Goal: Task Accomplishment & Management: Use online tool/utility

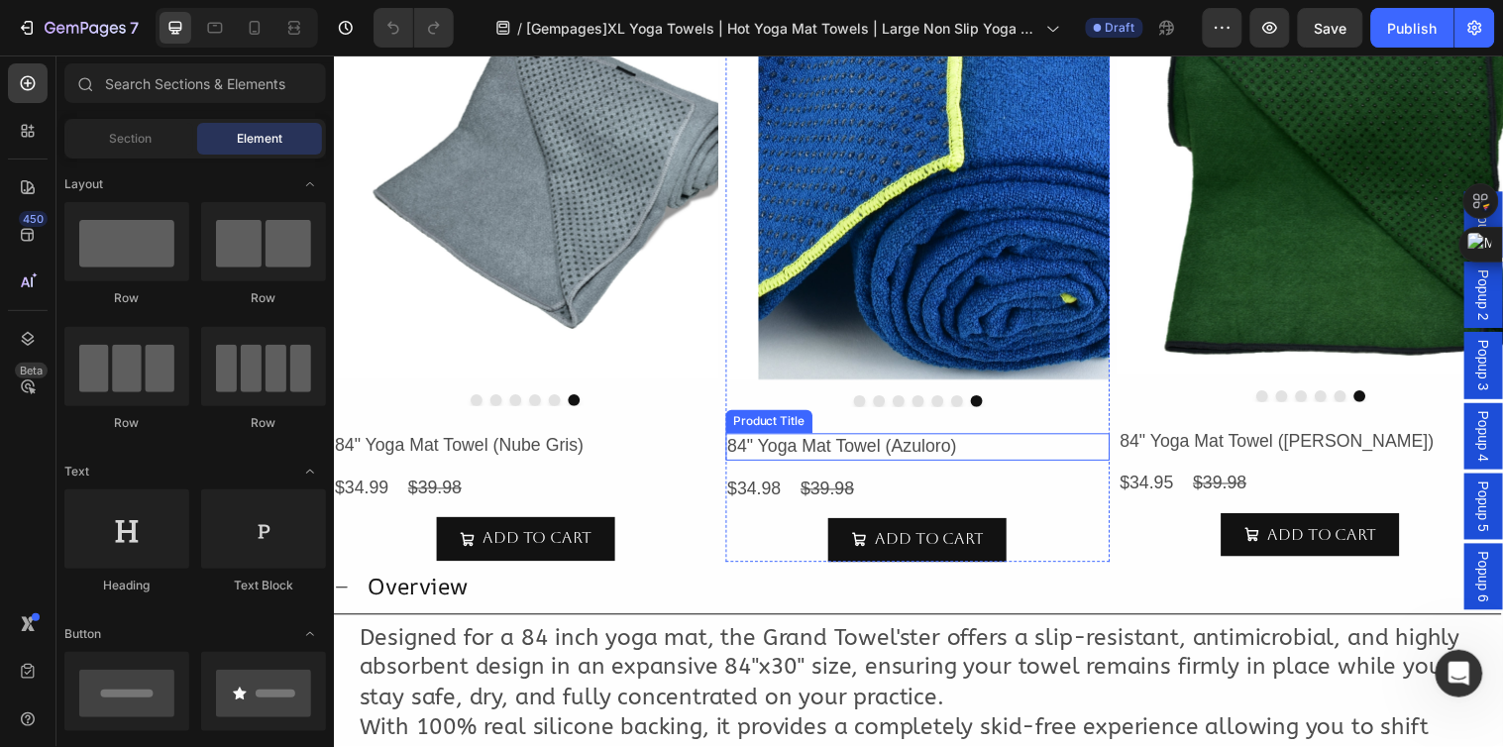
scroll to position [550, 0]
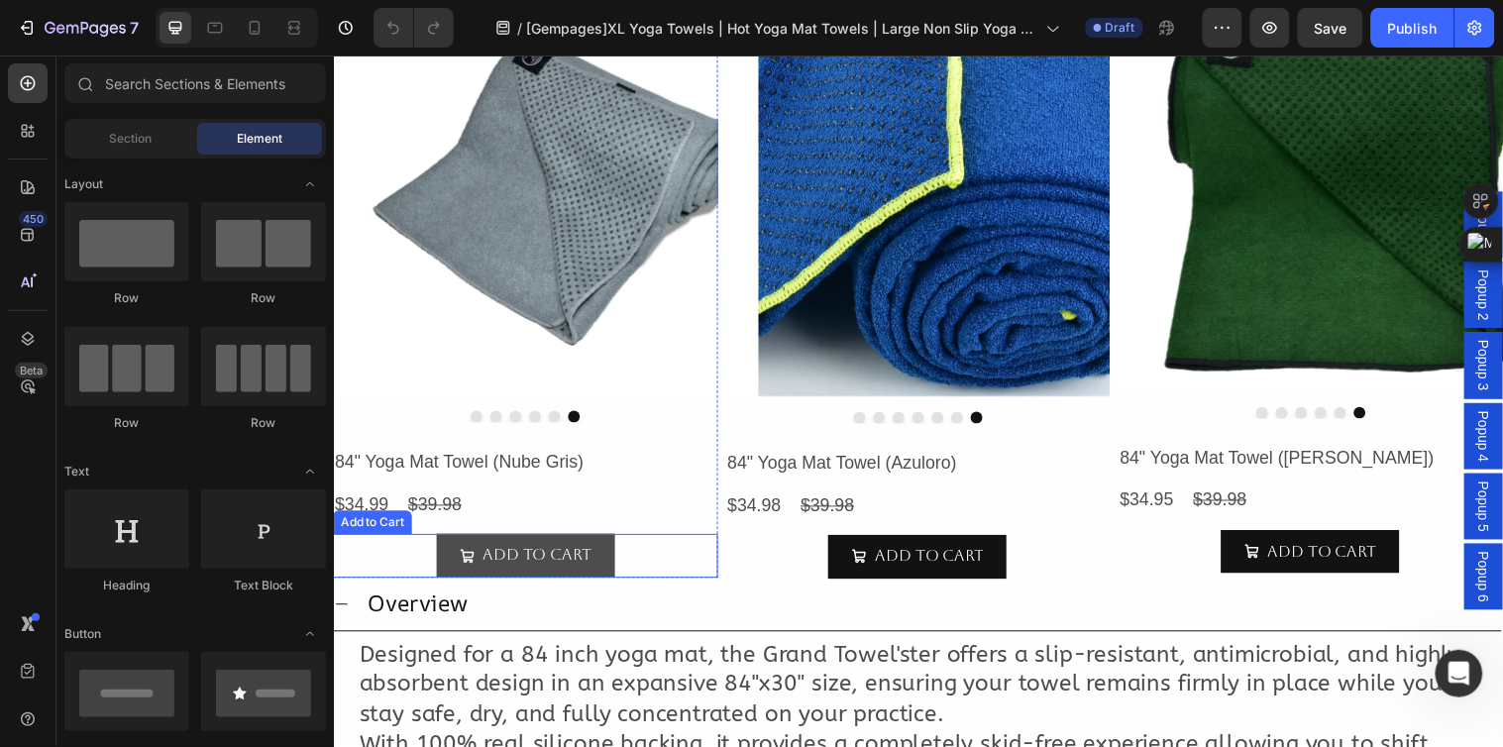
click at [609, 555] on button "Add to cart" at bounding box center [528, 563] width 181 height 45
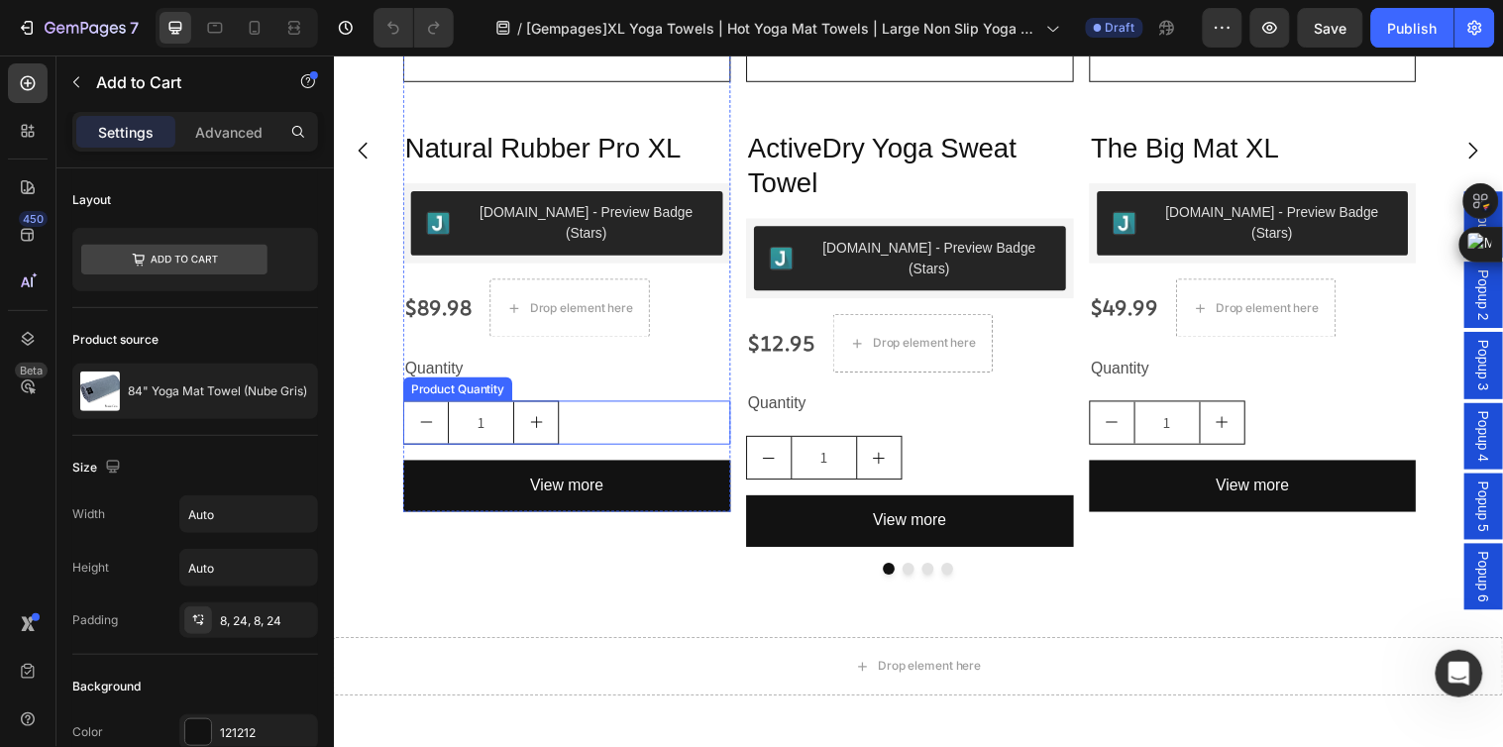
scroll to position [1100, 0]
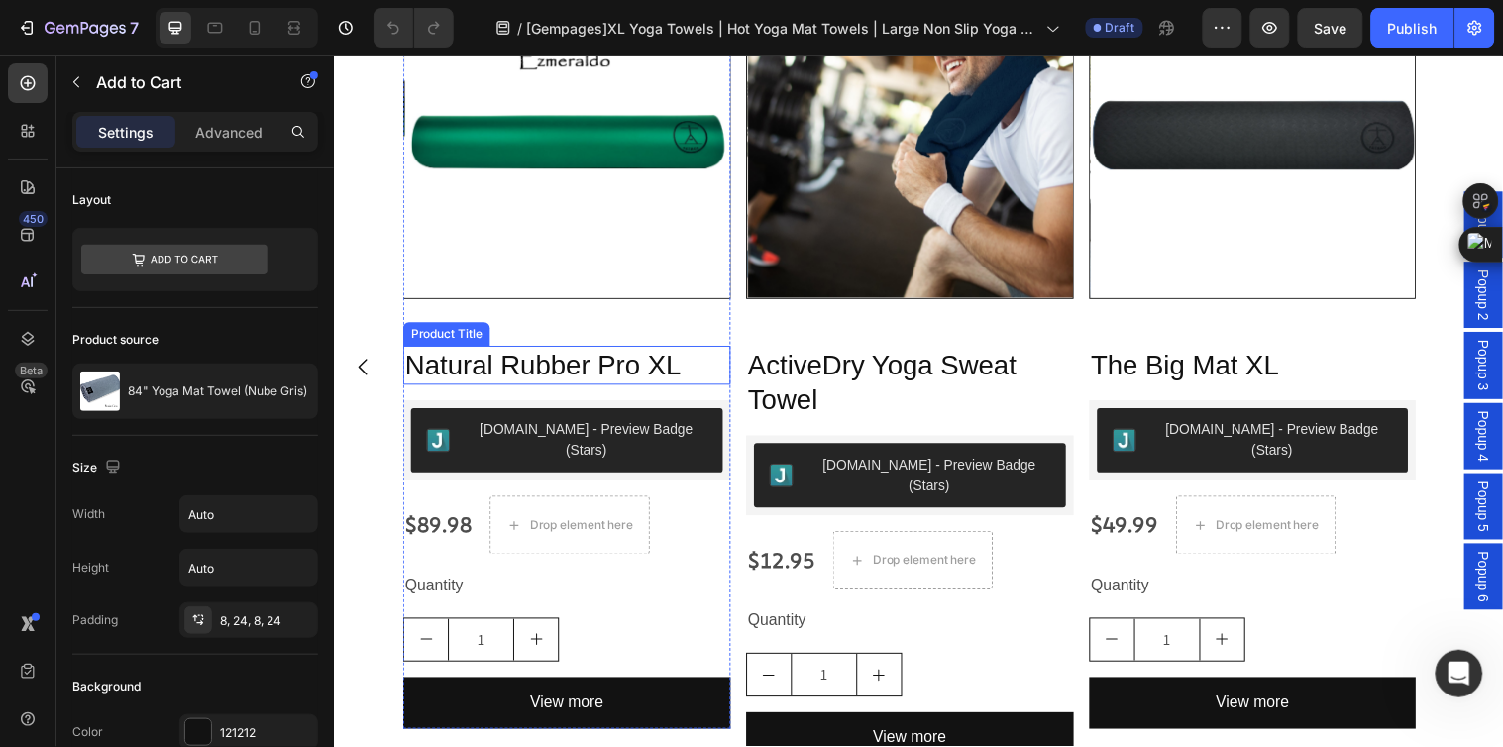
click at [731, 381] on h2 "Natural Rubber Pro XL" at bounding box center [570, 370] width 333 height 40
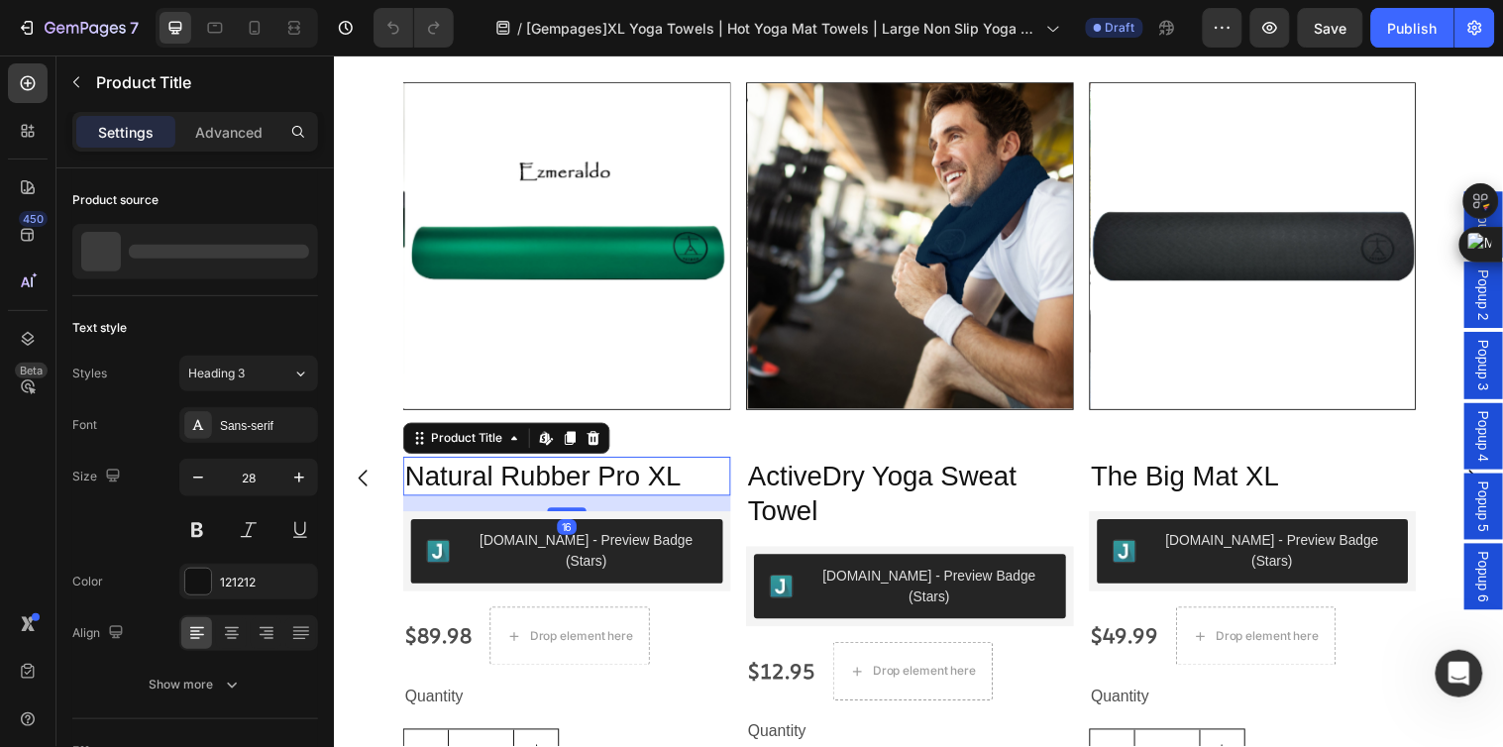
scroll to position [880, 0]
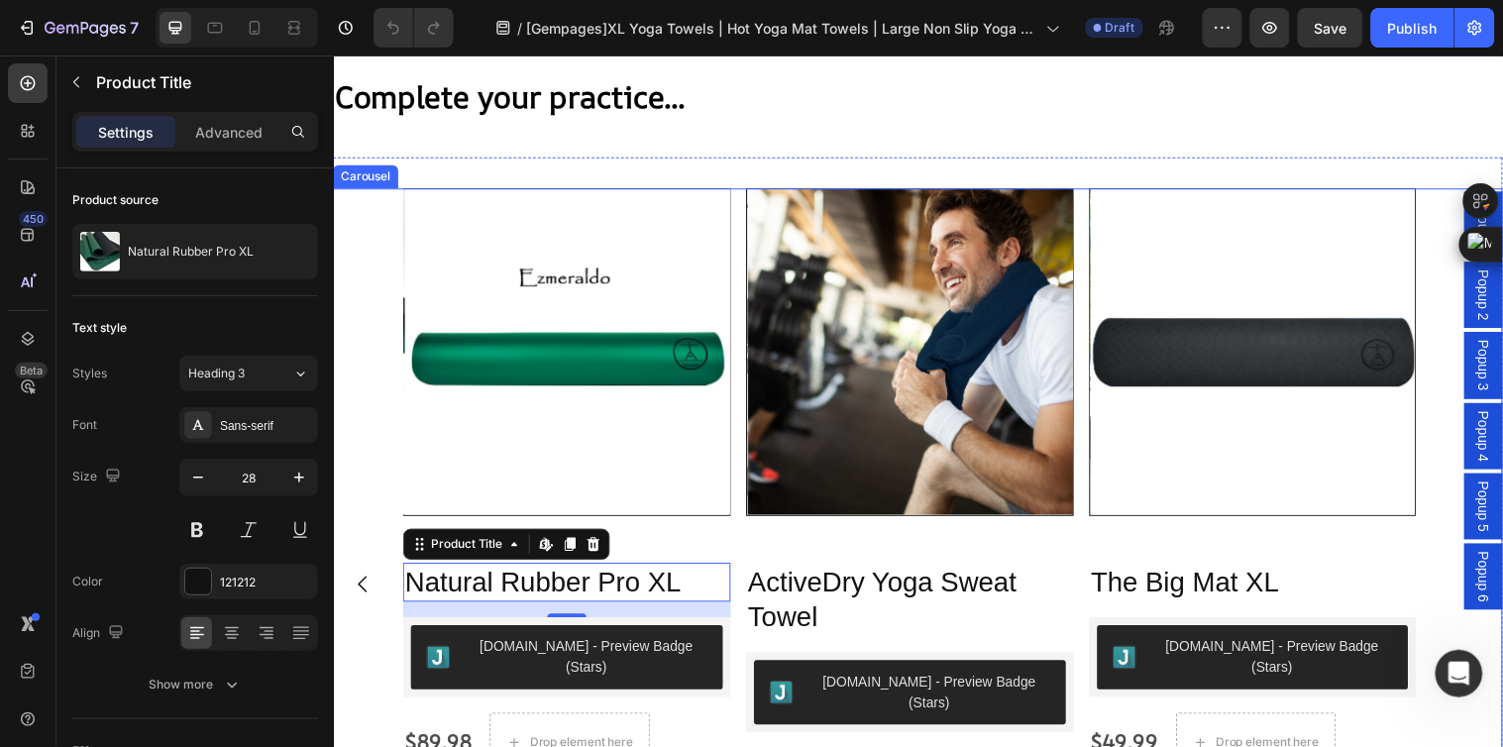
click at [737, 207] on div "Product Images Natural Rubber Pro XL Product Title Edit content in Shopify 16 […" at bounding box center [927, 592] width 1046 height 805
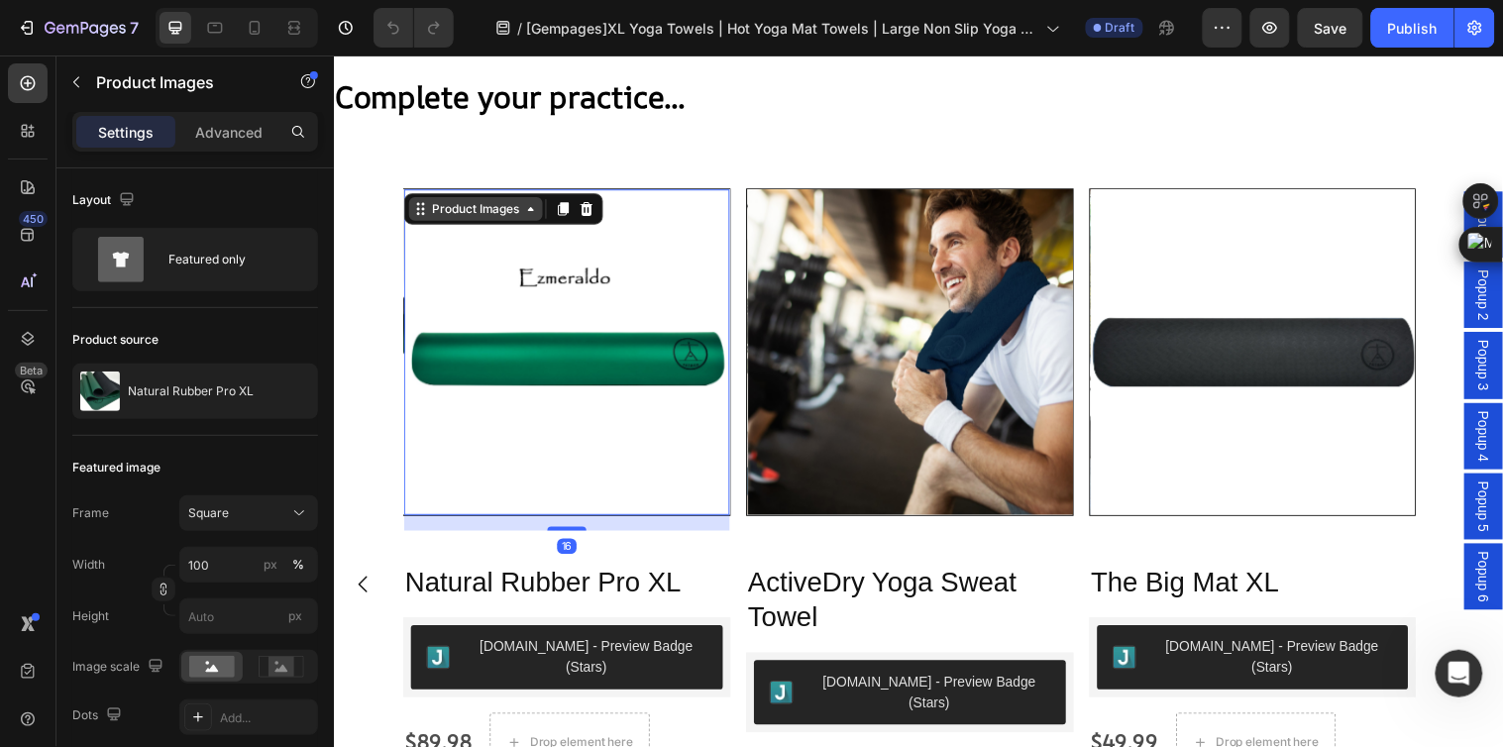
click at [473, 211] on div "Product Images" at bounding box center [478, 211] width 96 height 18
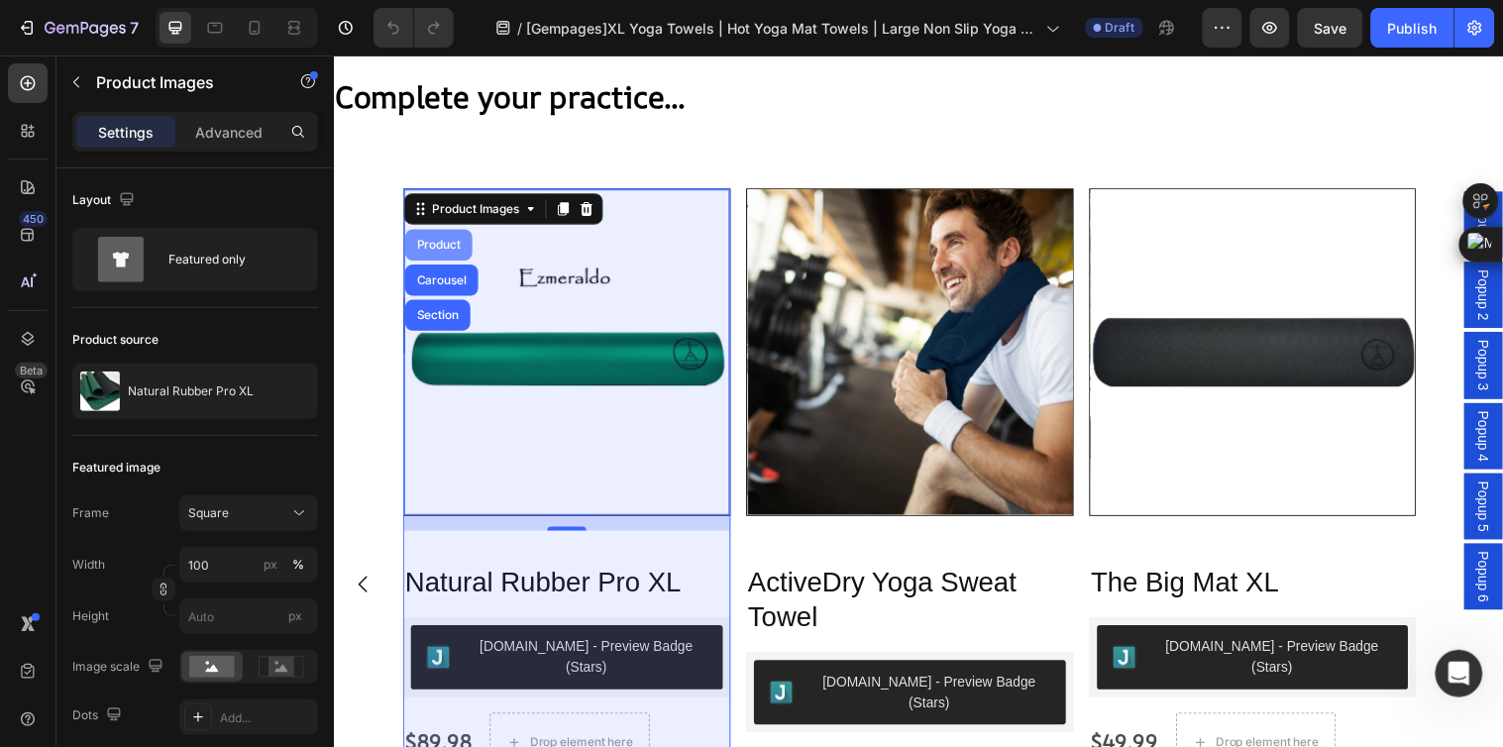
click at [445, 238] on div "Product" at bounding box center [440, 248] width 68 height 32
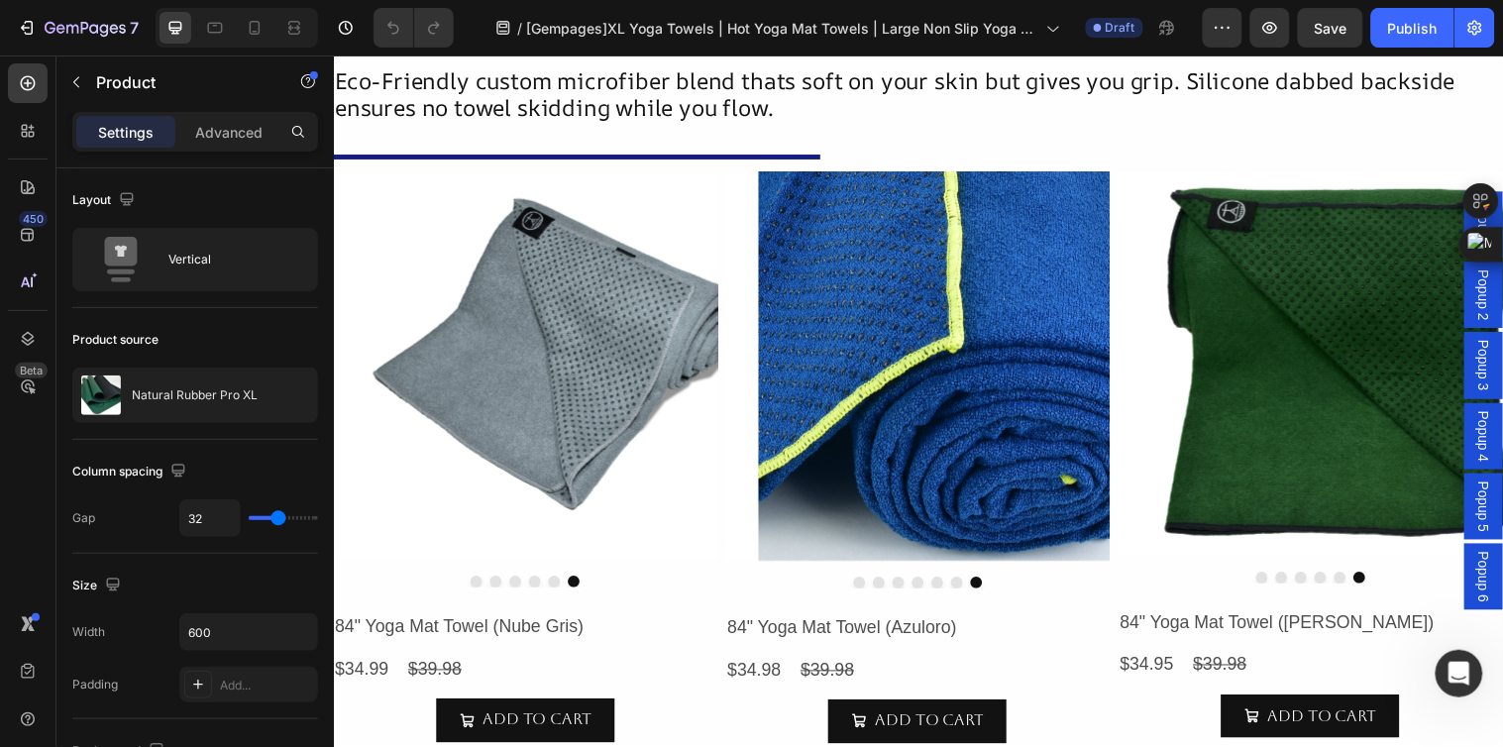
scroll to position [440, 0]
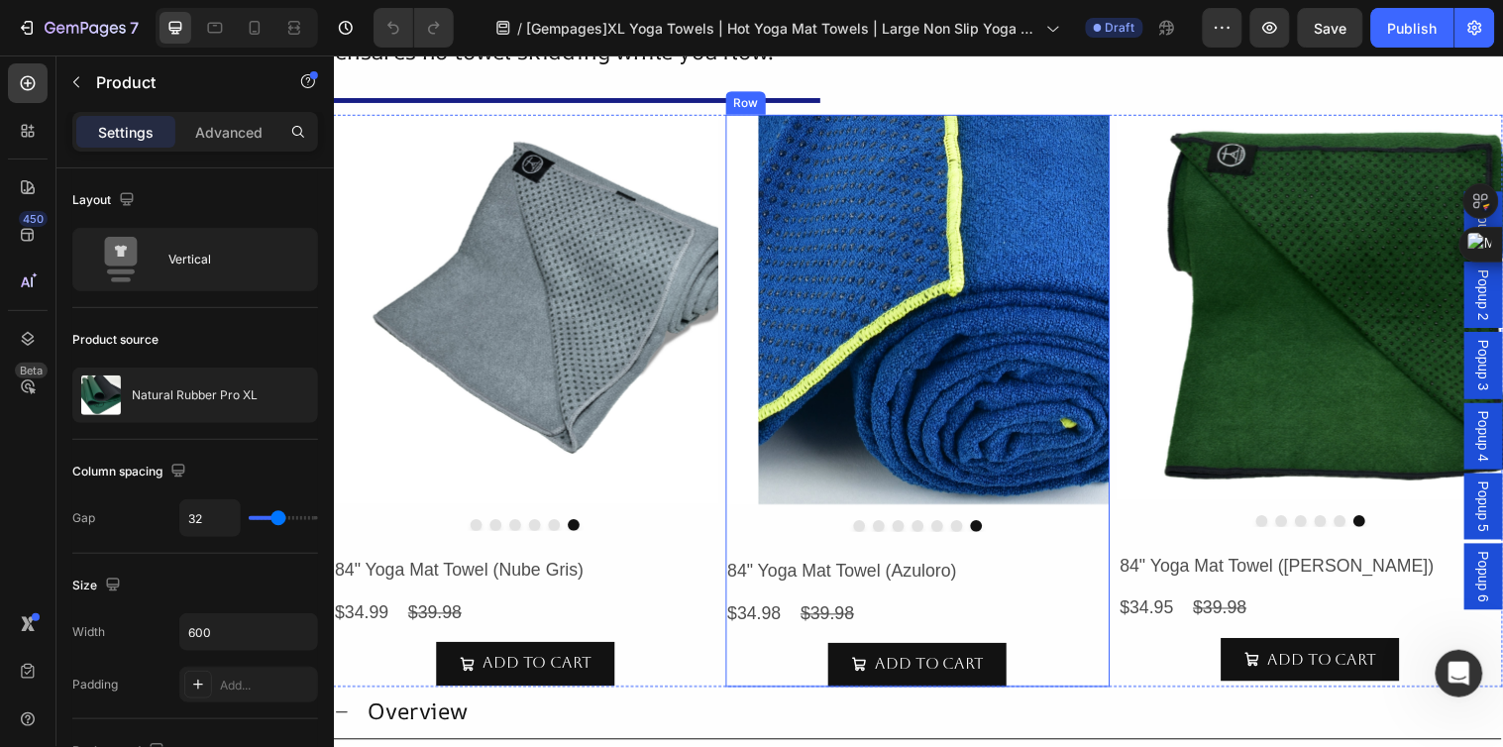
click at [724, 537] on div "Product Images 84" Yoga Mat Towel (Azuloro) Product Title $34.98 Product Price …" at bounding box center [528, 405] width 391 height 581
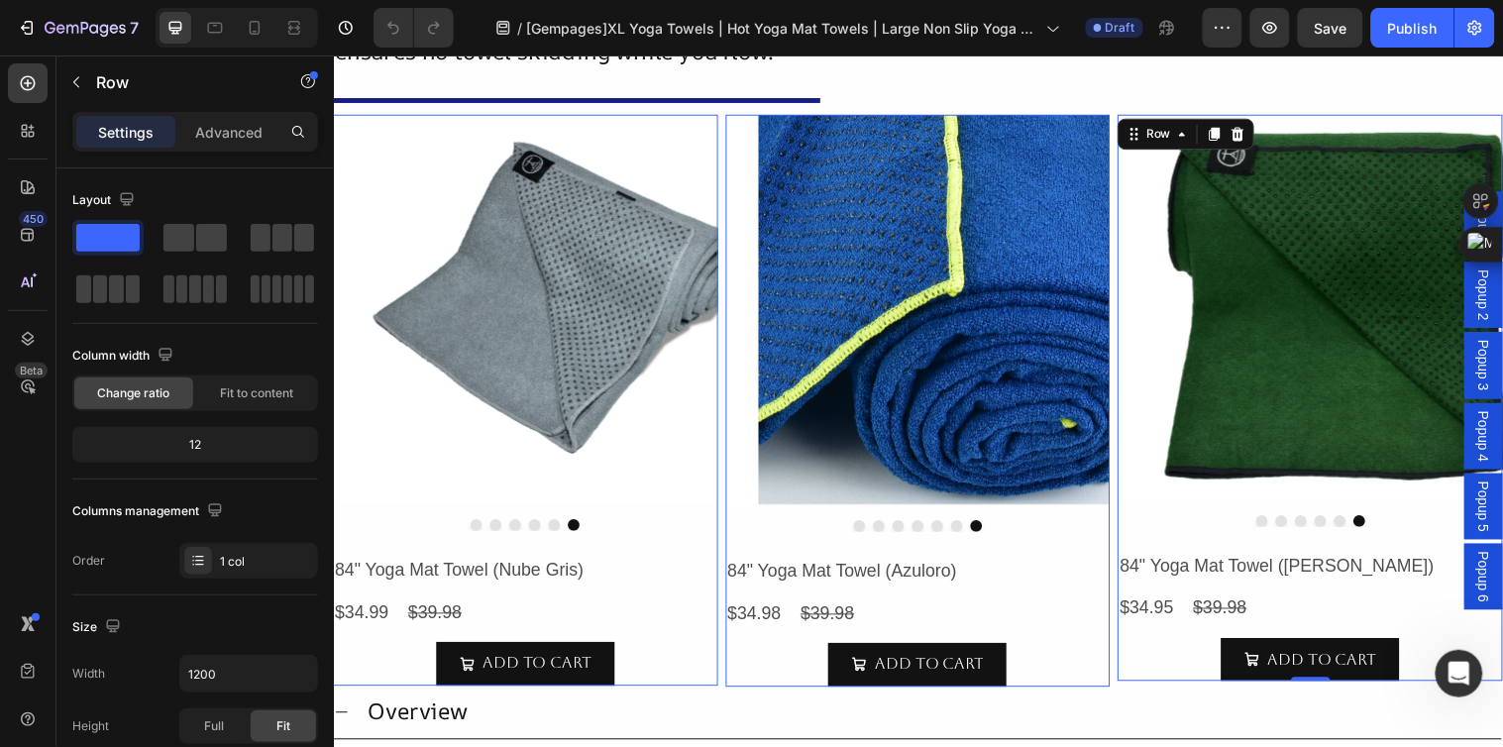
click at [724, 544] on div "Product Images 84" Yoga Mat Towel (Ezmeraldo) Product Title $34.95 Product Pric…" at bounding box center [528, 405] width 391 height 581
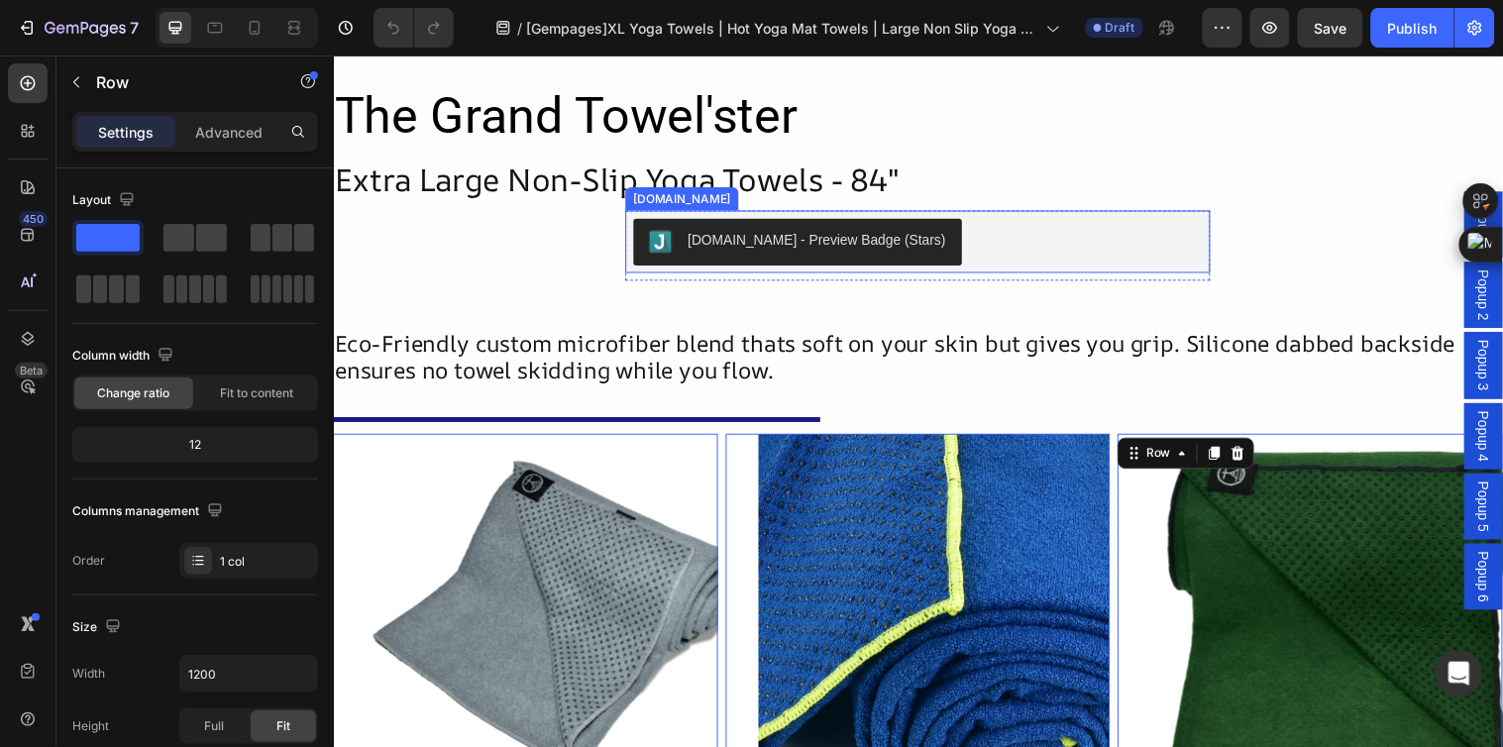
scroll to position [110, 0]
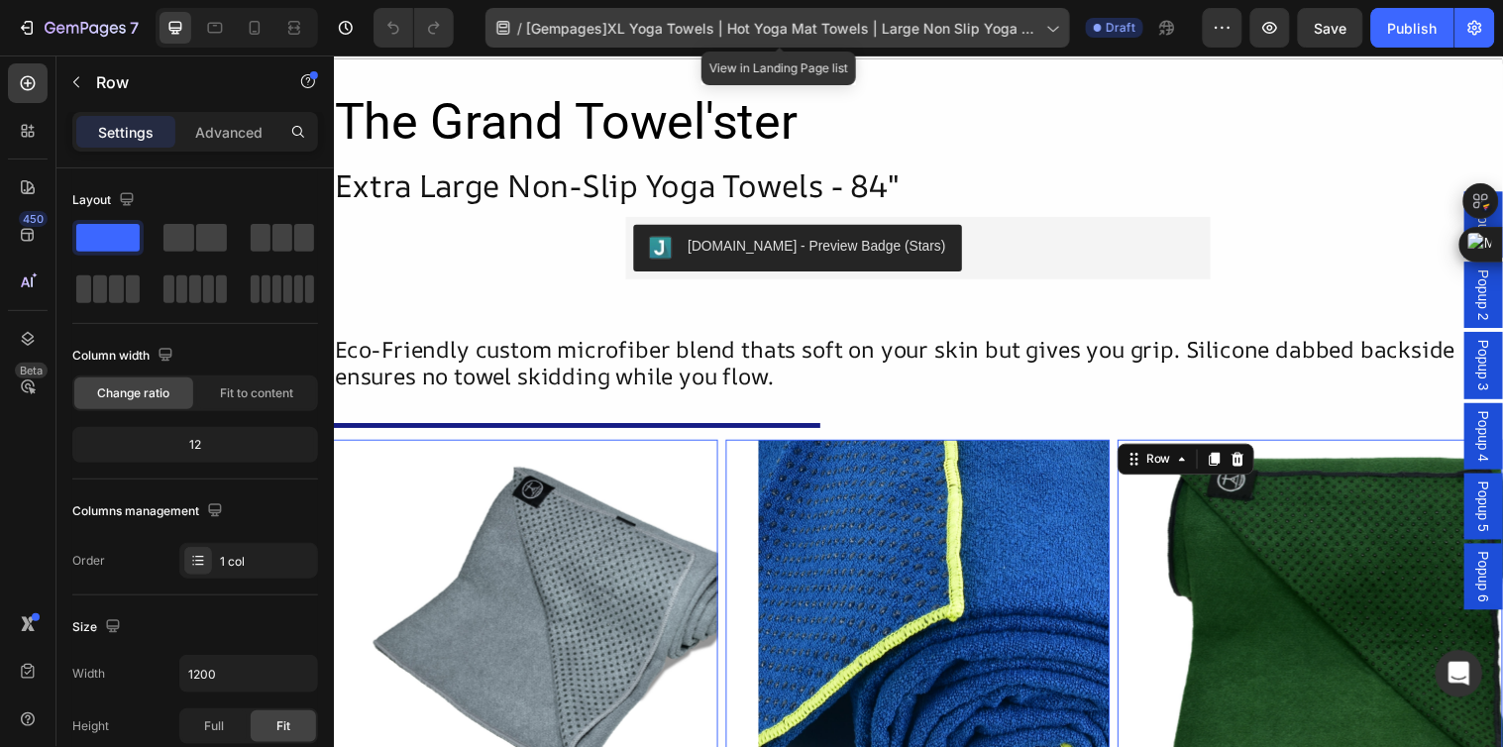
click at [667, 23] on span "[Gempages]XL Yoga Towels | Hot Yoga Mat Towels | Large Non Slip Yoga Towels" at bounding box center [782, 28] width 512 height 21
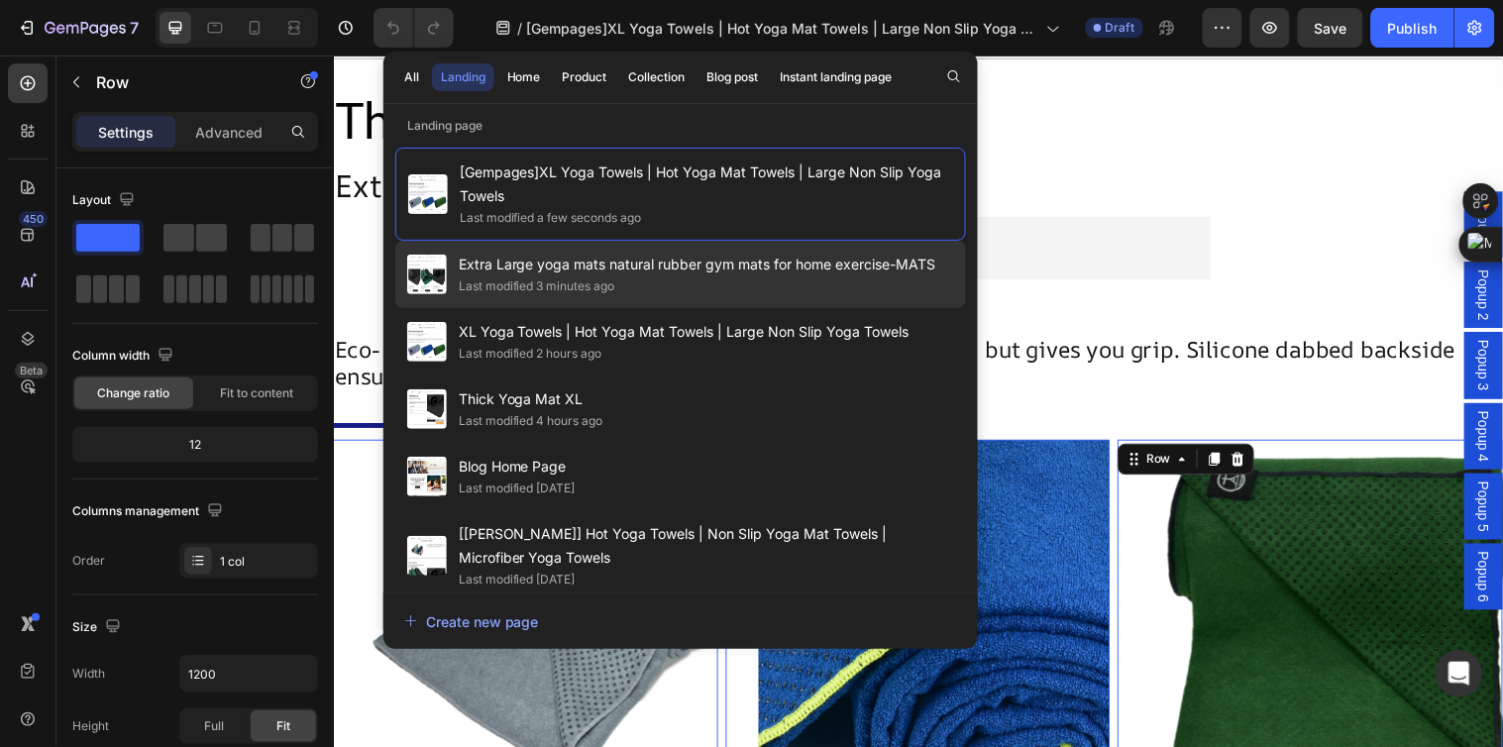
click at [649, 276] on div "Last modified 3 minutes ago" at bounding box center [697, 286] width 477 height 20
